Goal: Find specific page/section: Find specific page/section

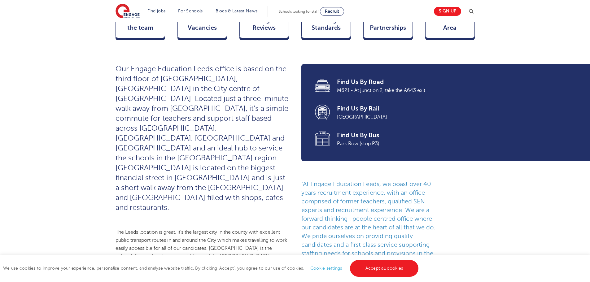
scroll to position [93, 0]
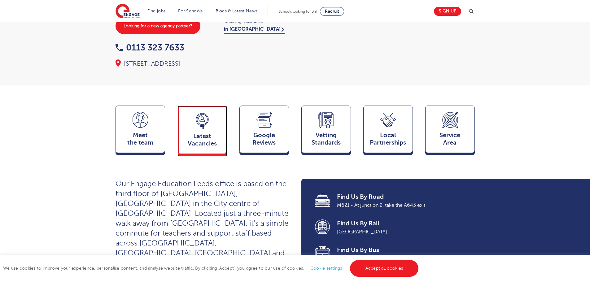
click at [201, 133] on span "Latest Vacancies" at bounding box center [202, 140] width 41 height 15
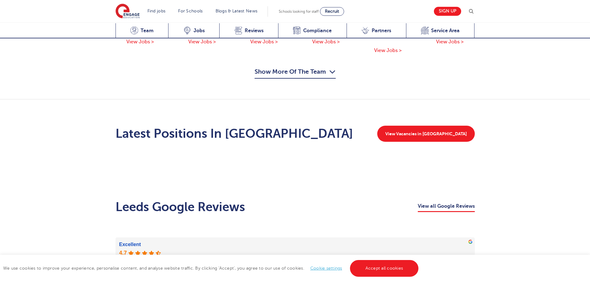
scroll to position [801, 0]
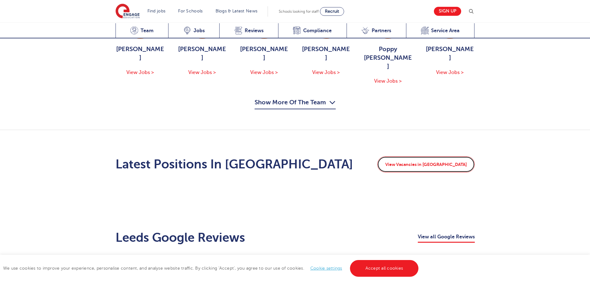
click at [438, 157] on link "View Vacancies in [GEOGRAPHIC_DATA]" at bounding box center [426, 165] width 98 height 16
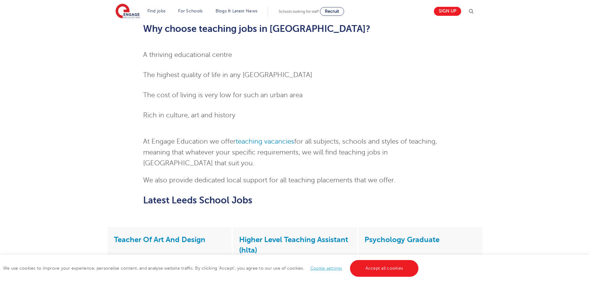
scroll to position [682, 0]
